Goal: Task Accomplishment & Management: Use online tool/utility

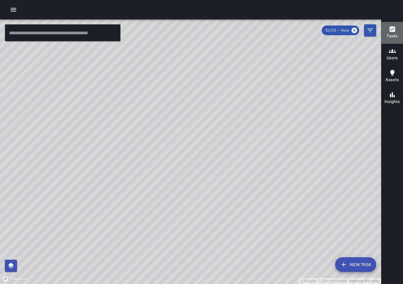
click at [393, 38] on h6 "Tasks" at bounding box center [391, 36] width 11 height 7
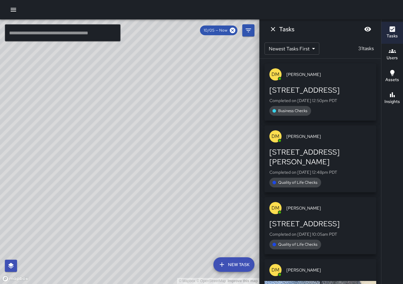
click at [378, 70] on div "[PERSON_NAME] [STREET_ADDRESS] Completed on [DATE] 12:50pm PDT Business Checks …" at bounding box center [319, 172] width 121 height 226
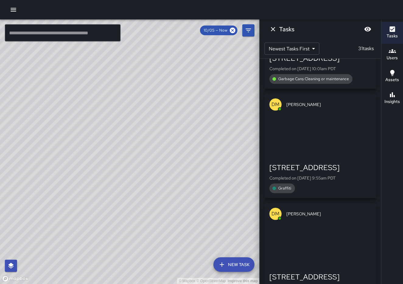
scroll to position [487, 0]
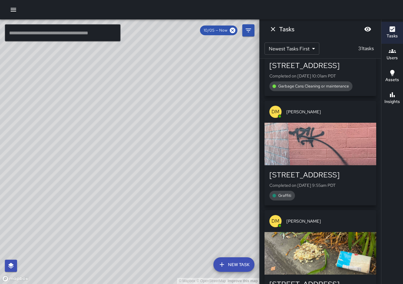
click at [330, 170] on div "[STREET_ADDRESS]" at bounding box center [320, 175] width 102 height 10
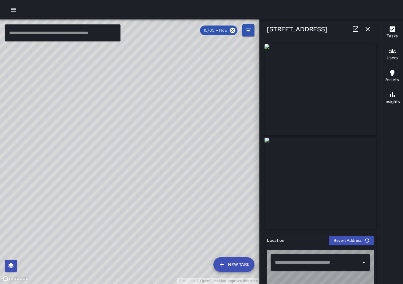
type input "**********"
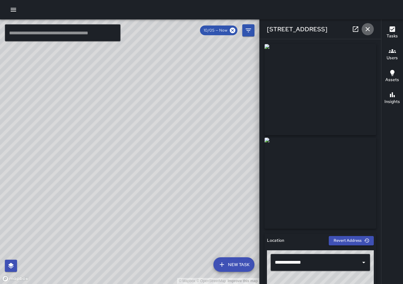
click at [365, 32] on icon "button" at bounding box center [367, 29] width 7 height 7
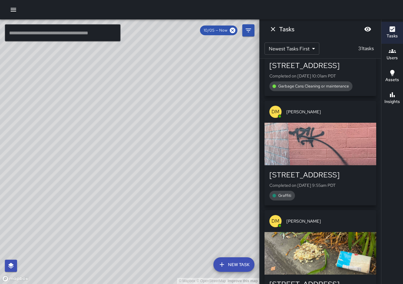
click at [377, 157] on div "[PERSON_NAME] [STREET_ADDRESS] Completed on [DATE] 12:50pm PDT Business Checks …" at bounding box center [319, 172] width 121 height 226
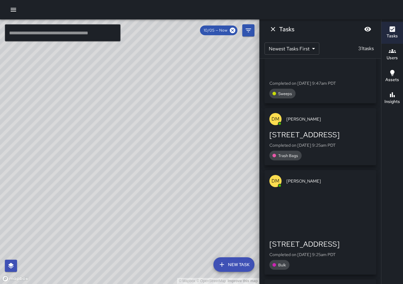
scroll to position [1030, 0]
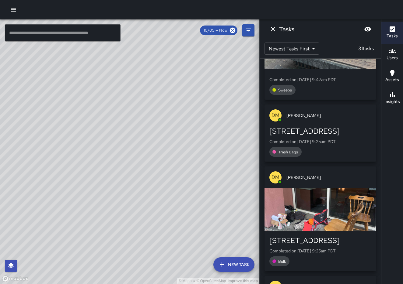
click at [348, 189] on div "button" at bounding box center [320, 210] width 112 height 43
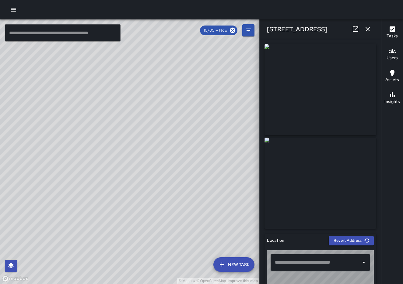
type input "**********"
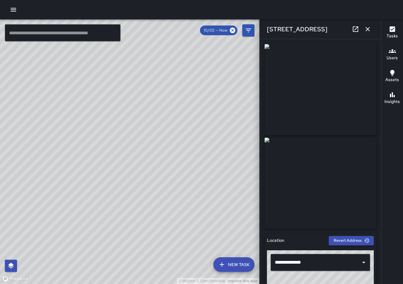
click at [366, 30] on icon "button" at bounding box center [367, 29] width 7 height 7
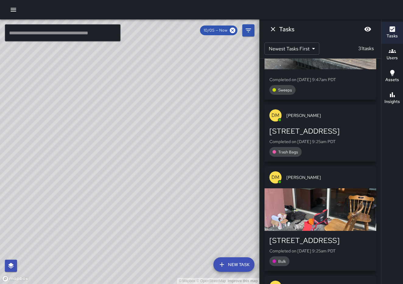
click at [379, 209] on div "[PERSON_NAME] [STREET_ADDRESS] Completed on [DATE] 12:50pm PDT Business Checks …" at bounding box center [319, 172] width 121 height 226
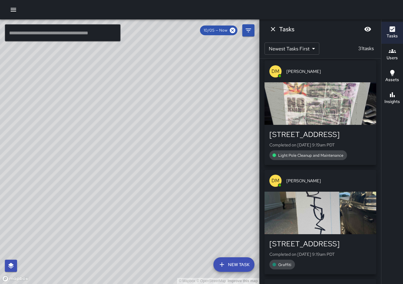
scroll to position [1249, 0]
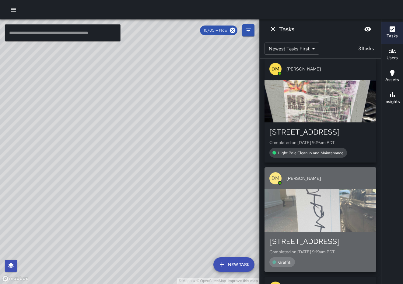
click at [334, 191] on div "button" at bounding box center [320, 210] width 112 height 43
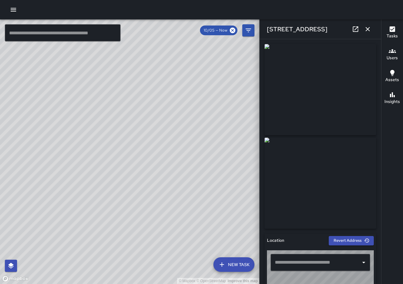
type input "**********"
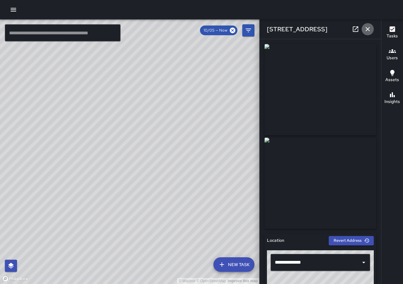
click at [369, 31] on icon "button" at bounding box center [367, 29] width 4 height 4
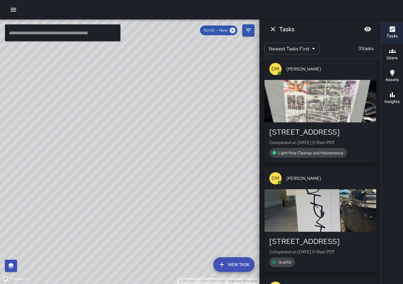
click at [379, 143] on div "[PERSON_NAME] [STREET_ADDRESS] Completed on [DATE] 12:50pm PDT Business Checks …" at bounding box center [319, 172] width 121 height 226
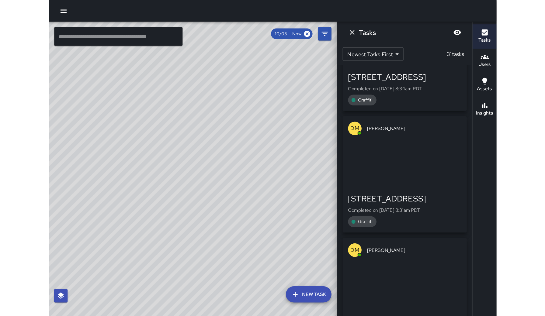
scroll to position [2884, 0]
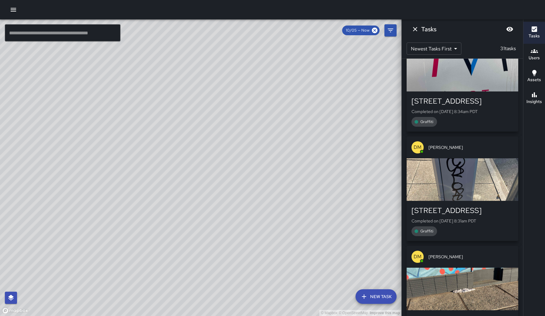
click at [402, 220] on div "Tasks Users Assets Insights" at bounding box center [534, 167] width 22 height 297
click at [402, 217] on div "[PERSON_NAME] [STREET_ADDRESS] Completed on [DATE] 12:50pm PDT Business Checks …" at bounding box center [462, 188] width 121 height 258
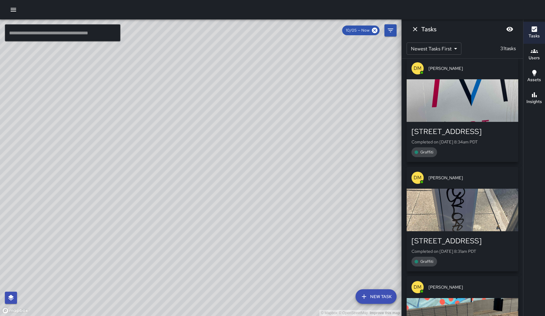
scroll to position [2853, 0]
click at [402, 189] on div "button" at bounding box center [463, 210] width 112 height 43
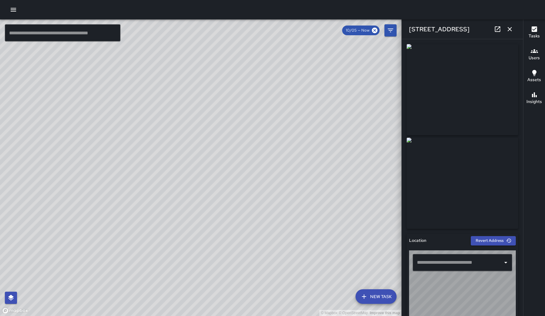
type input "**********"
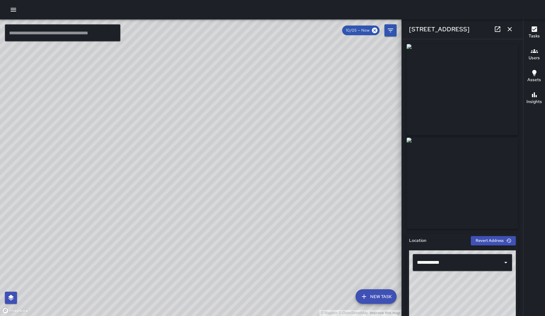
click at [402, 31] on icon "button" at bounding box center [509, 29] width 4 height 4
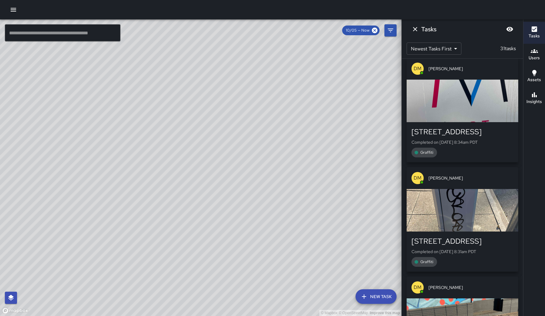
click at [402, 102] on div "[PERSON_NAME] [STREET_ADDRESS] Completed on [DATE] 12:50pm PDT Business Checks …" at bounding box center [462, 188] width 121 height 258
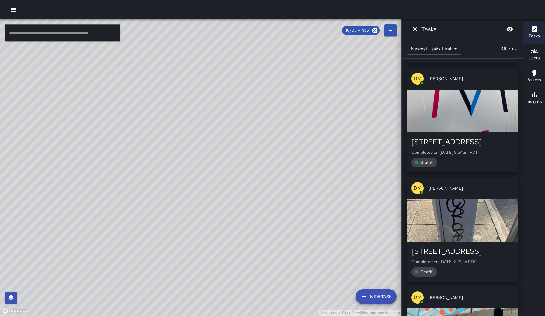
scroll to position [2842, 0]
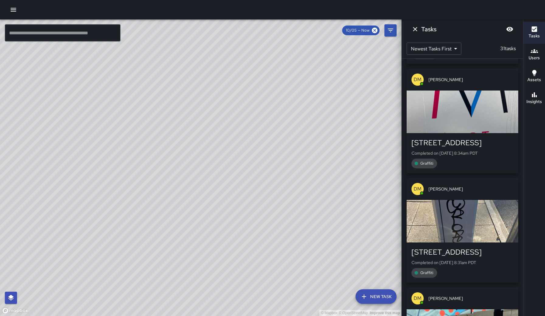
click at [402, 200] on div "button" at bounding box center [463, 221] width 112 height 43
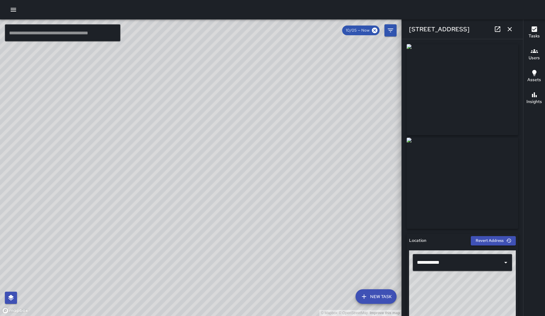
click at [402, 32] on icon "button" at bounding box center [509, 29] width 7 height 7
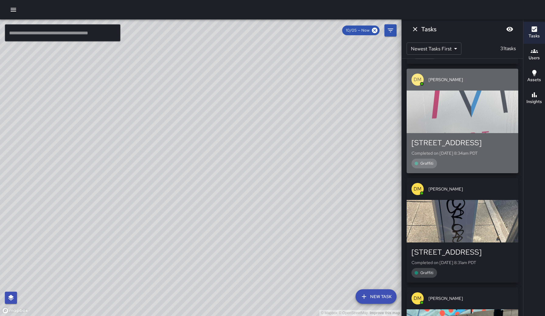
click at [402, 91] on div "button" at bounding box center [463, 112] width 112 height 43
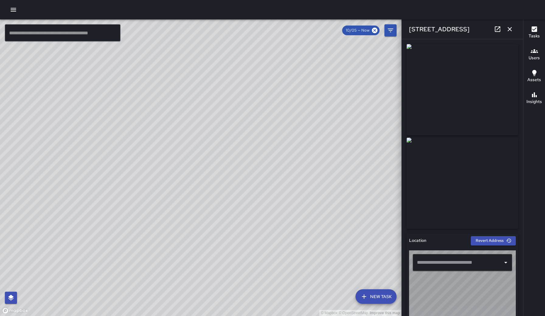
type input "**********"
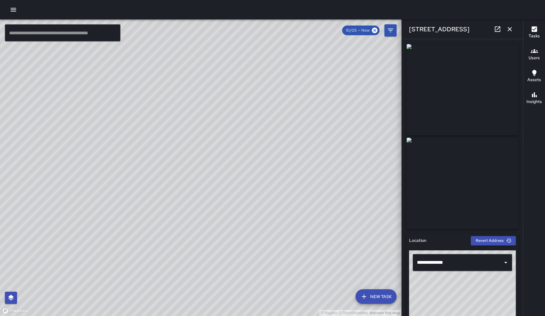
click at [402, 31] on icon "button" at bounding box center [509, 29] width 7 height 7
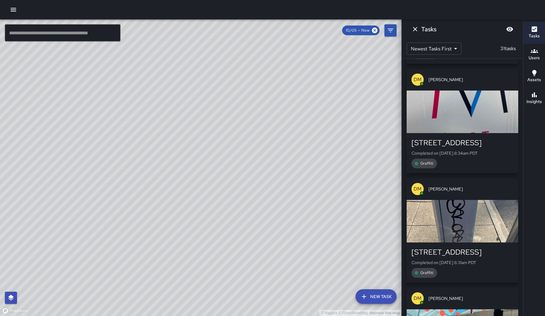
click at [402, 86] on div "[PERSON_NAME] [STREET_ADDRESS] Completed on [DATE] 12:50pm PDT Business Checks …" at bounding box center [462, 188] width 121 height 258
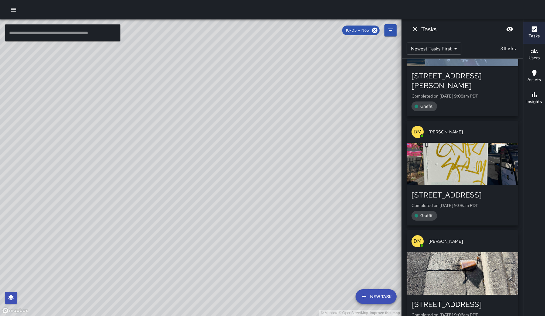
scroll to position [2041, 0]
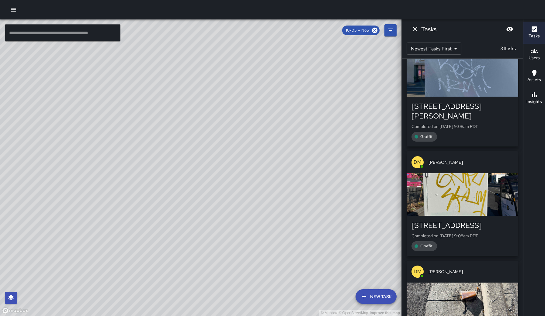
click at [402, 173] on div "button" at bounding box center [463, 194] width 112 height 43
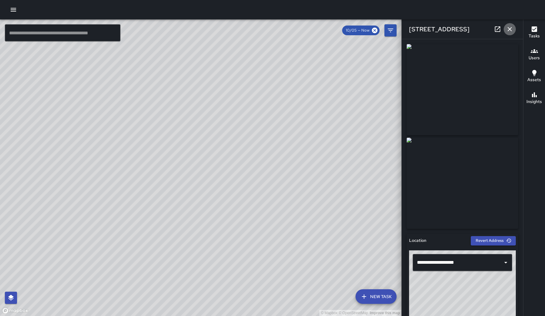
click at [402, 29] on icon "button" at bounding box center [509, 29] width 7 height 7
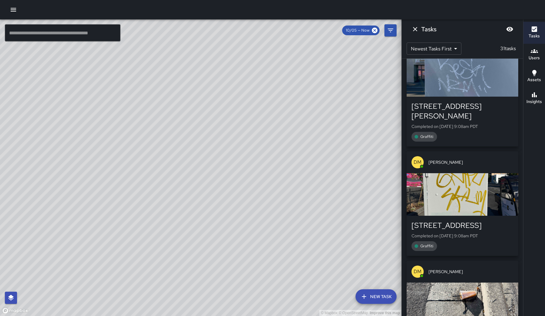
click at [402, 101] on div "[PERSON_NAME] [STREET_ADDRESS] Completed on [DATE] 12:50pm PDT Business Checks …" at bounding box center [462, 188] width 121 height 258
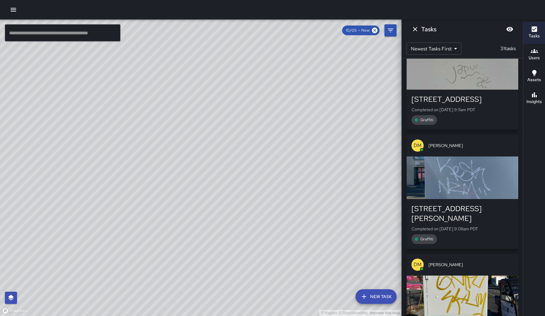
scroll to position [1938, 0]
click at [402, 157] on div "button" at bounding box center [463, 178] width 112 height 43
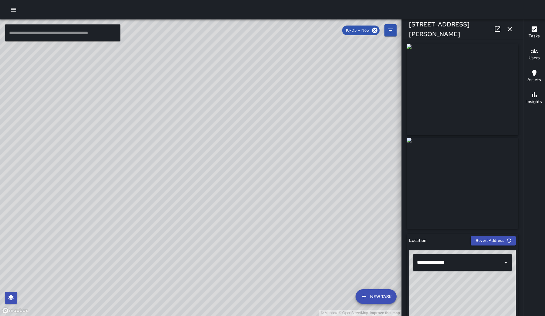
click at [402, 30] on icon "button" at bounding box center [509, 29] width 7 height 7
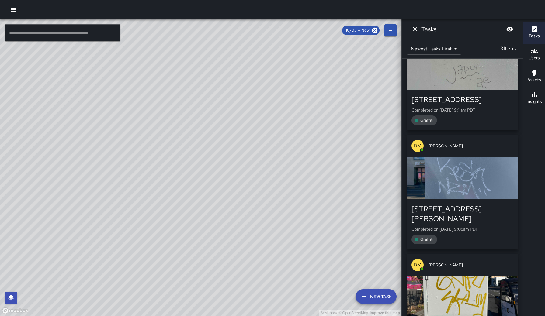
click at [402, 100] on div "[PERSON_NAME] [STREET_ADDRESS] Completed on [DATE] 12:50pm PDT Business Checks …" at bounding box center [462, 188] width 121 height 258
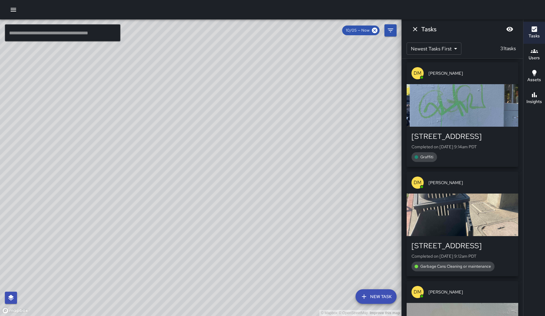
scroll to position [1682, 0]
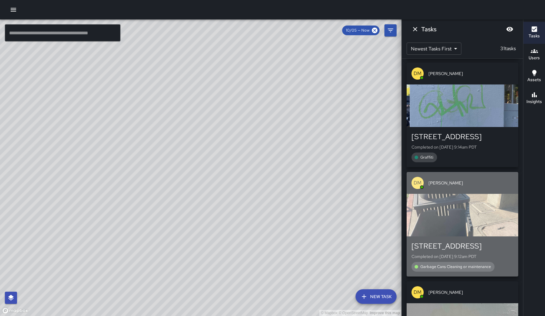
click at [402, 195] on div "button" at bounding box center [463, 215] width 112 height 43
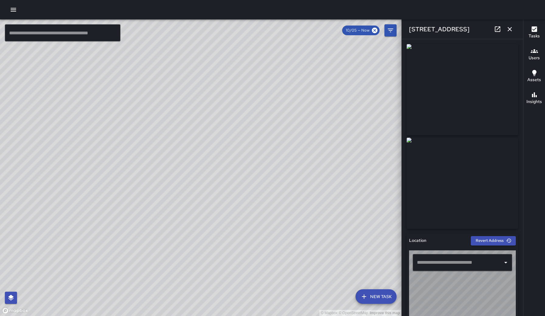
type input "**********"
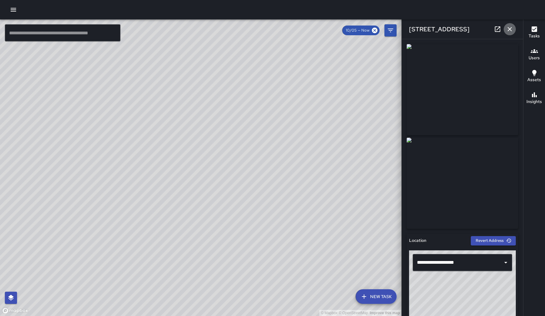
click at [402, 28] on icon "button" at bounding box center [509, 29] width 7 height 7
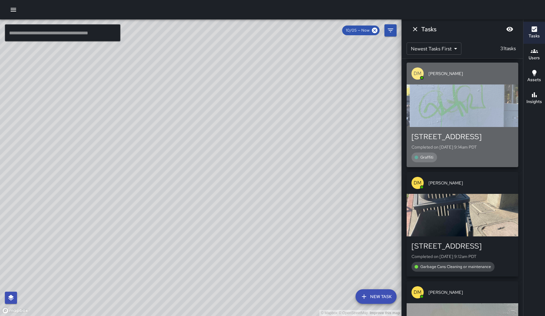
click at [402, 85] on div "button" at bounding box center [463, 106] width 112 height 43
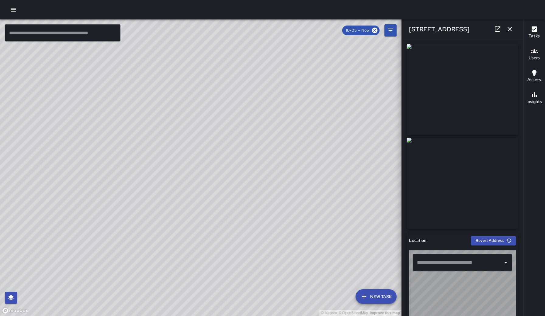
type input "**********"
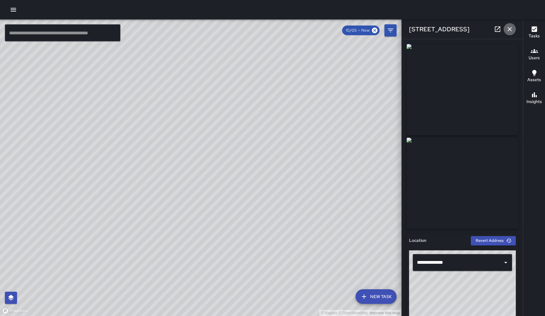
click at [402, 33] on icon "button" at bounding box center [509, 29] width 7 height 7
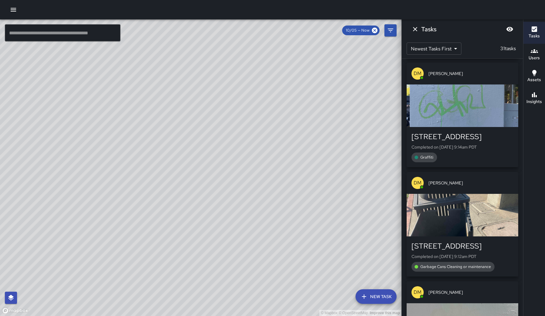
click at [402, 104] on div "[PERSON_NAME] [STREET_ADDRESS] Completed on [DATE] 12:50pm PDT Business Checks …" at bounding box center [462, 188] width 121 height 258
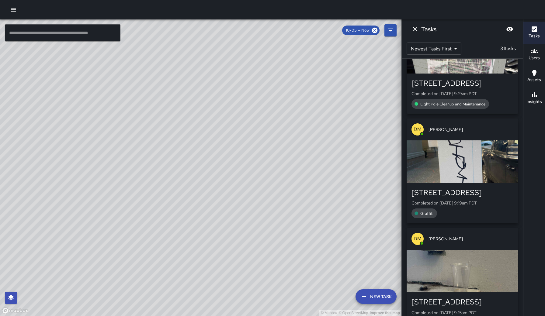
scroll to position [1268, 0]
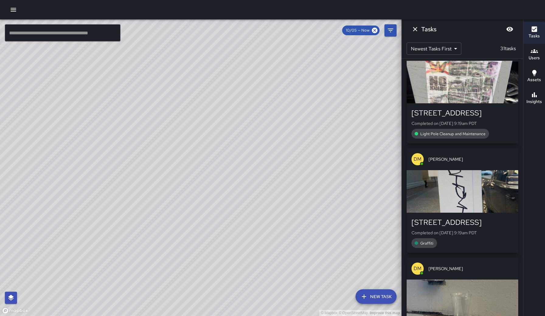
click at [402, 170] on div "button" at bounding box center [463, 191] width 112 height 43
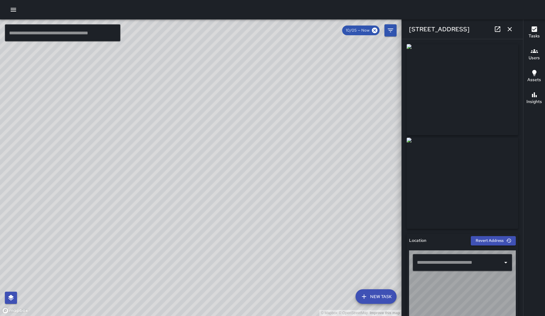
type input "**********"
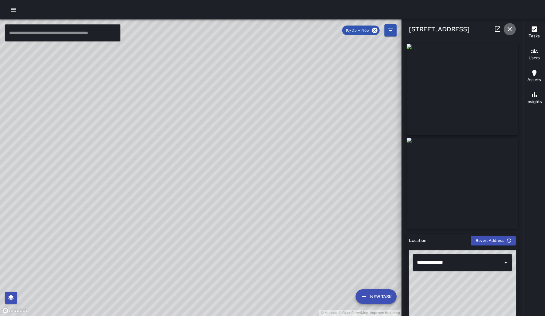
click at [402, 28] on icon "button" at bounding box center [509, 29] width 7 height 7
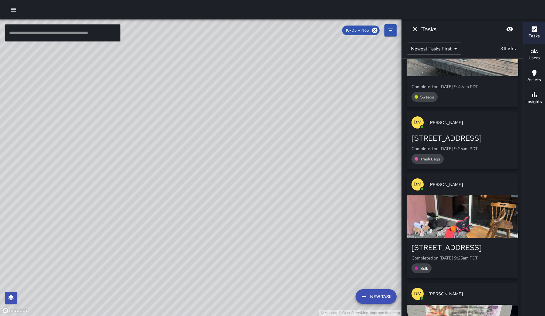
scroll to position [1022, 0]
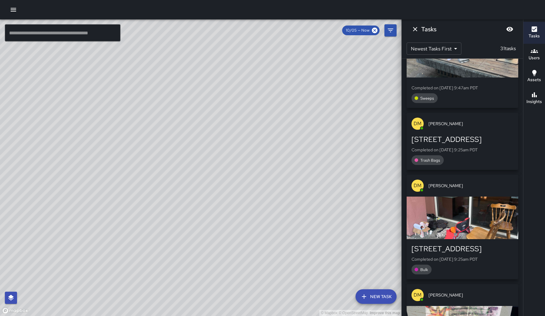
click at [402, 189] on div "[PERSON_NAME] [STREET_ADDRESS] Completed on [DATE] 12:50pm PDT Business Checks …" at bounding box center [462, 188] width 121 height 258
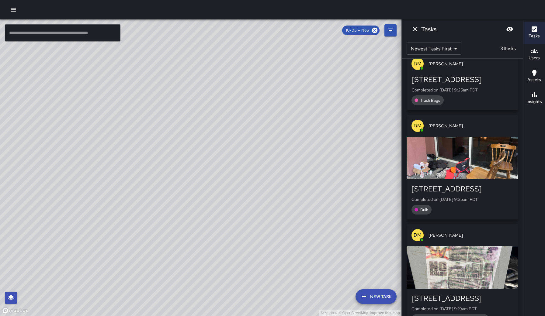
scroll to position [1077, 0]
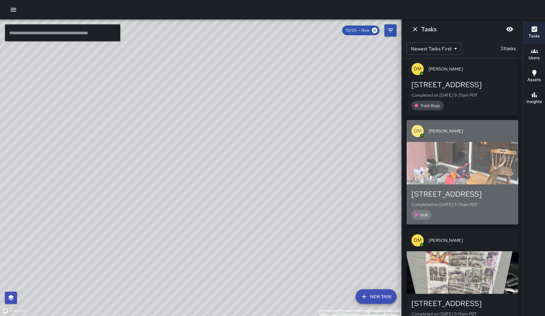
click at [402, 142] on div "button" at bounding box center [463, 163] width 112 height 43
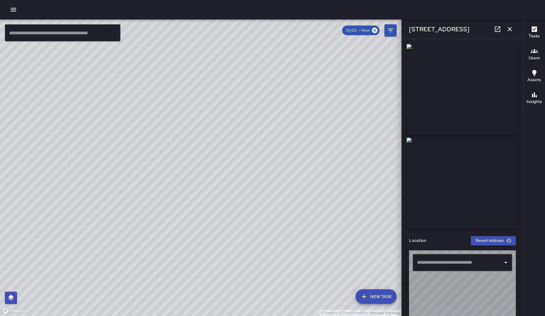
type input "**********"
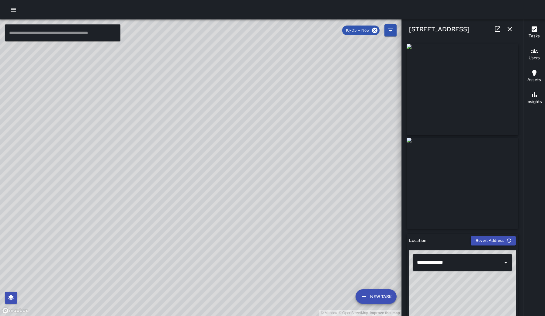
click at [402, 31] on icon "button" at bounding box center [509, 29] width 7 height 7
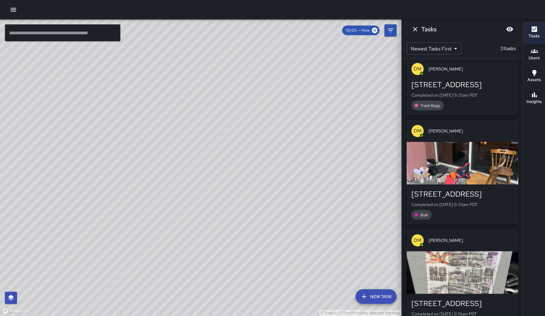
click at [402, 91] on div "[PERSON_NAME] [STREET_ADDRESS] Completed on [DATE] 12:50pm PDT Business Checks …" at bounding box center [462, 188] width 121 height 258
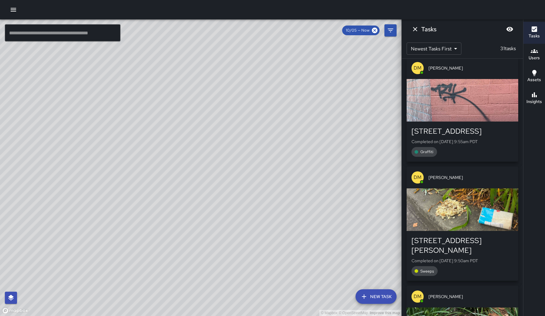
scroll to position [523, 0]
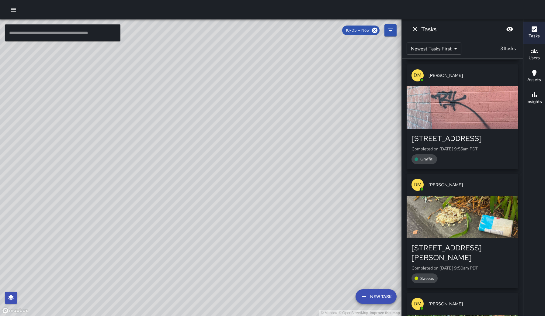
click at [402, 98] on div "button" at bounding box center [463, 107] width 112 height 43
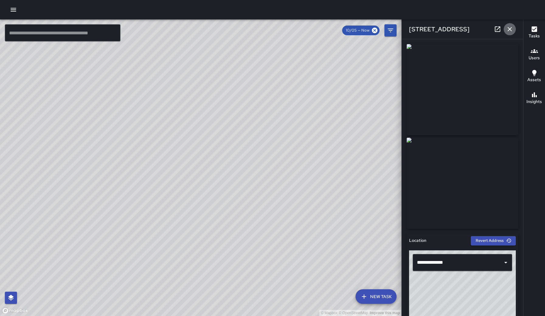
click at [402, 26] on icon "button" at bounding box center [509, 29] width 7 height 7
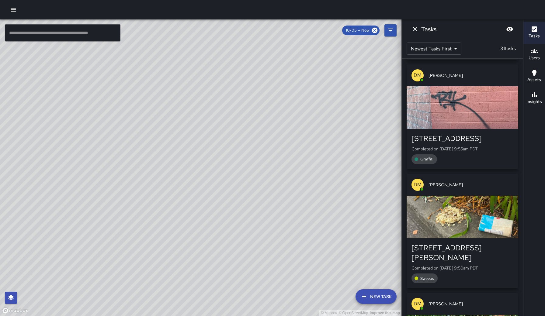
click at [402, 92] on div "[PERSON_NAME] [STREET_ADDRESS] Completed on [DATE] 12:50pm PDT Business Checks …" at bounding box center [462, 188] width 121 height 258
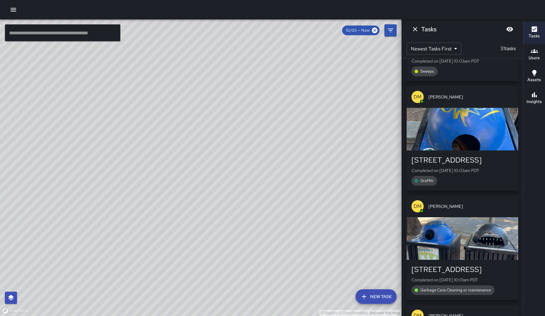
scroll to position [276, 0]
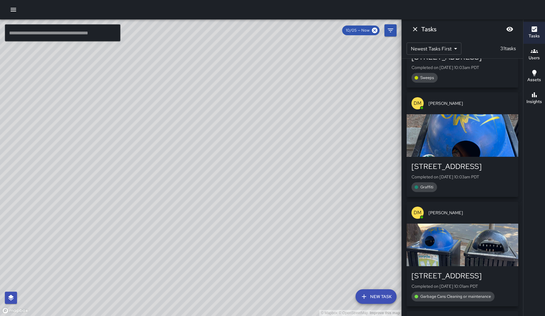
click at [402, 114] on div "[PERSON_NAME] [STREET_ADDRESS] Completed on [DATE] 12:50pm PDT Business Checks …" at bounding box center [462, 188] width 121 height 258
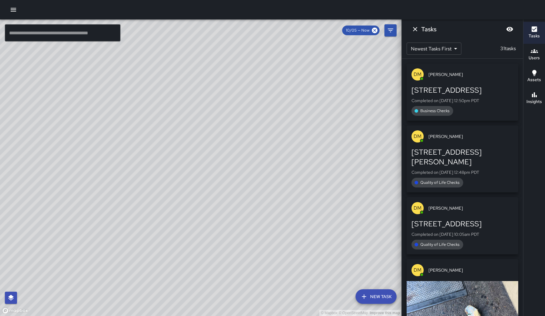
scroll to position [0, 0]
click at [375, 30] on icon at bounding box center [374, 30] width 7 height 7
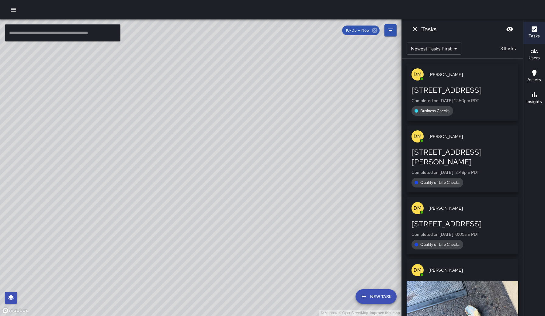
click at [375, 30] on icon at bounding box center [374, 30] width 7 height 7
click at [375, 37] on div "© Mapbox © OpenStreetMap Improve this map" at bounding box center [200, 167] width 401 height 297
